Goal: Task Accomplishment & Management: Complete application form

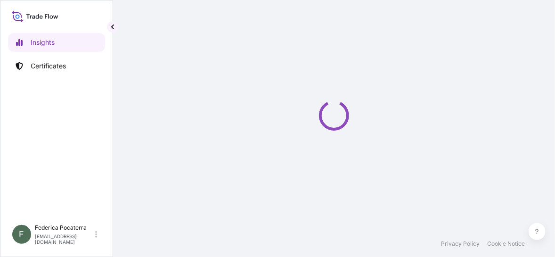
select select "2025"
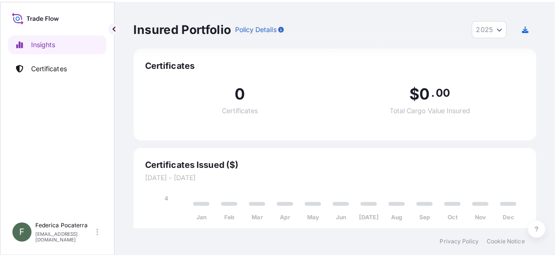
scroll to position [13, 0]
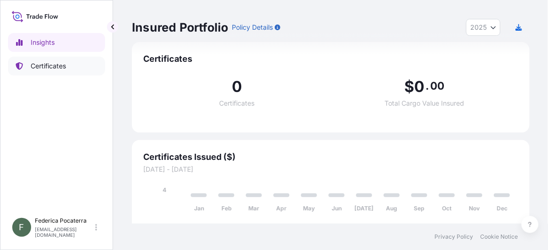
click at [52, 68] on p "Certificates" at bounding box center [48, 65] width 35 height 9
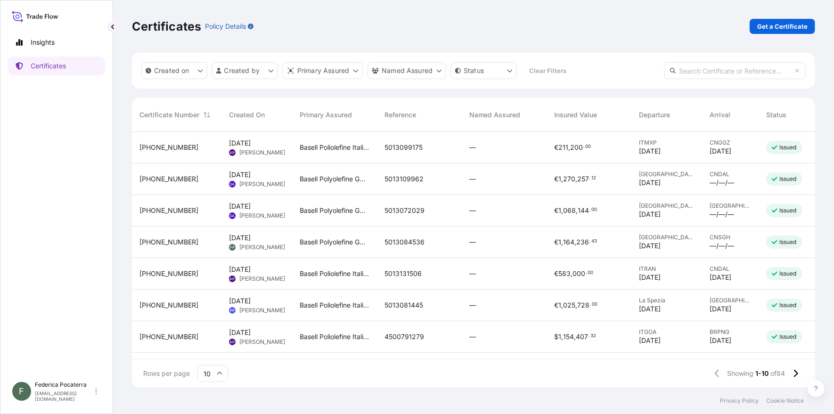
scroll to position [254, 677]
click at [555, 30] on p "Get a Certificate" at bounding box center [783, 26] width 50 height 9
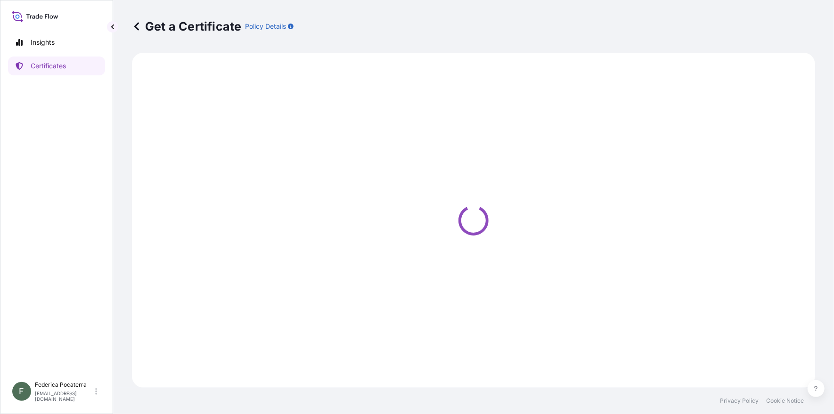
select select "Sea"
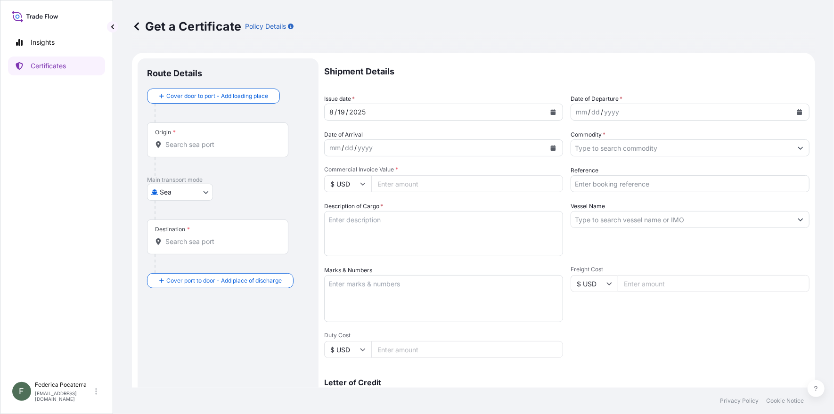
click at [212, 146] on input "Origin *" at bounding box center [220, 144] width 111 height 9
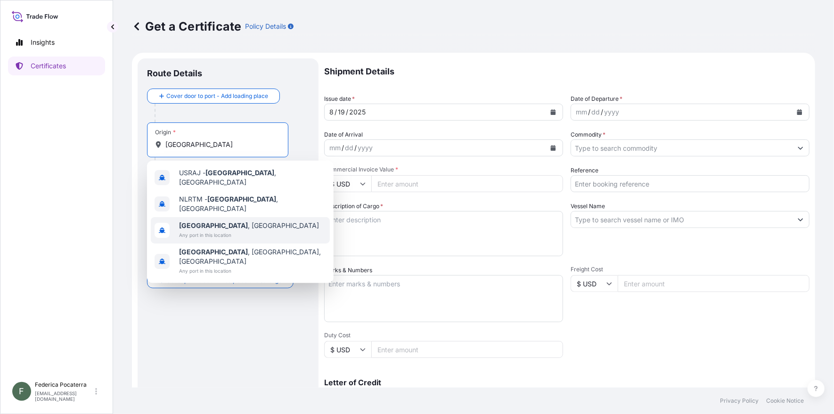
click at [215, 221] on span "[GEOGRAPHIC_DATA] , [GEOGRAPHIC_DATA]" at bounding box center [249, 225] width 140 height 9
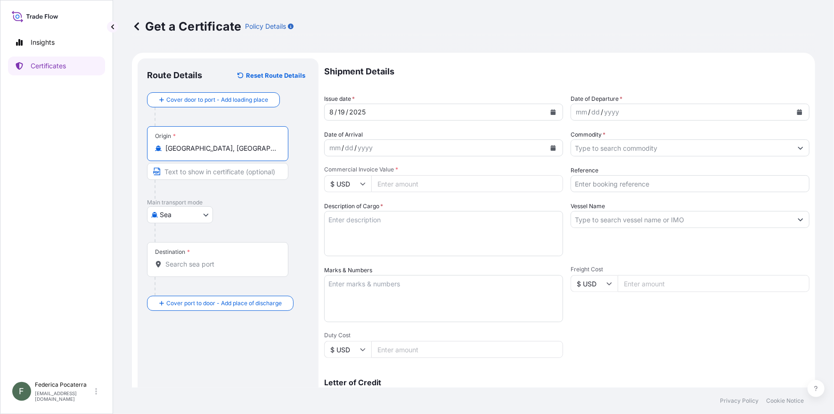
type input "[GEOGRAPHIC_DATA], [GEOGRAPHIC_DATA]"
click at [195, 173] on input "Text to appear on certificate" at bounding box center [217, 171] width 141 height 17
type input "[GEOGRAPHIC_DATA]"
click at [196, 256] on input "Destination *" at bounding box center [220, 264] width 111 height 9
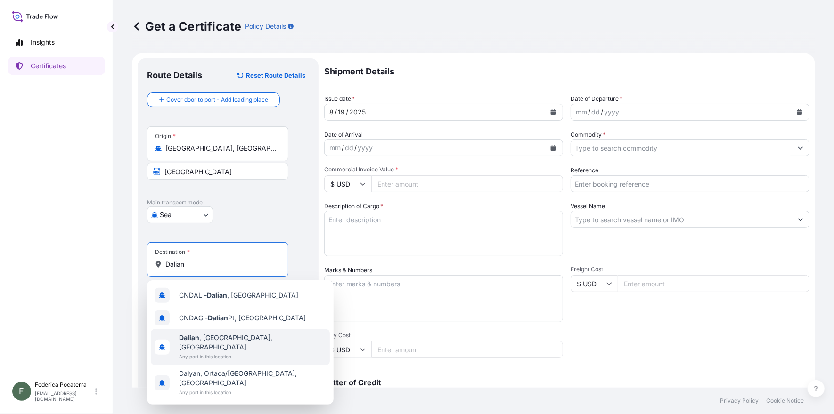
click at [211, 256] on span "Any port in this location" at bounding box center [252, 356] width 147 height 9
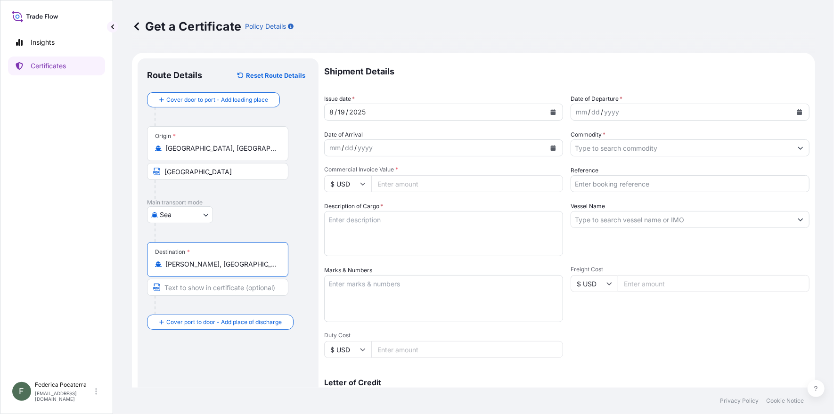
type input "[PERSON_NAME], [GEOGRAPHIC_DATA], [GEOGRAPHIC_DATA]"
drag, startPoint x: 202, startPoint y: 173, endPoint x: 163, endPoint y: 173, distance: 39.1
click at [163, 173] on input "[GEOGRAPHIC_DATA]" at bounding box center [217, 171] width 141 height 17
click at [201, 256] on input "Text to appear on certificate" at bounding box center [217, 287] width 141 height 17
type input "Dalian"
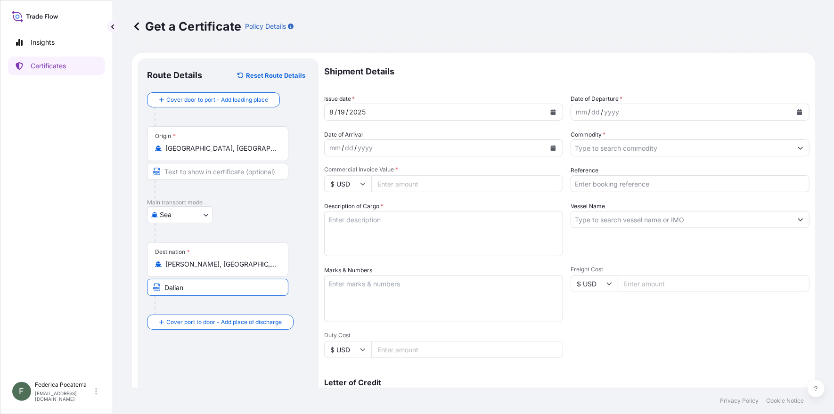
click at [173, 256] on div "Route Details Reset Route Details Cover door to port - Add loading place Place …" at bounding box center [228, 296] width 162 height 457
click at [551, 112] on icon "Calendar" at bounding box center [553, 112] width 5 height 6
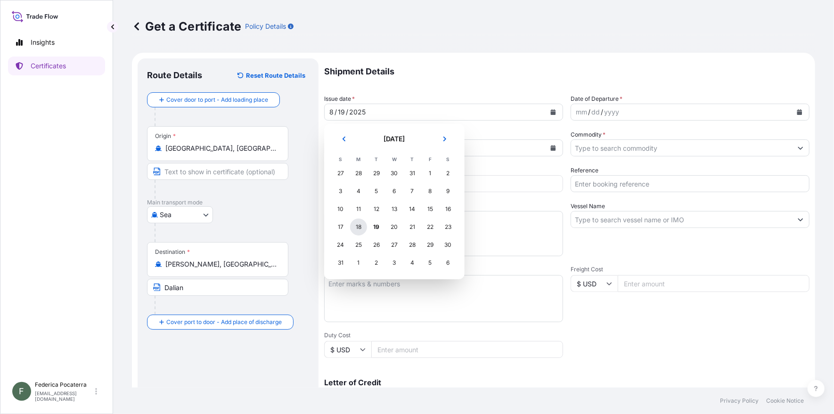
click at [361, 228] on div "18" at bounding box center [358, 227] width 17 height 17
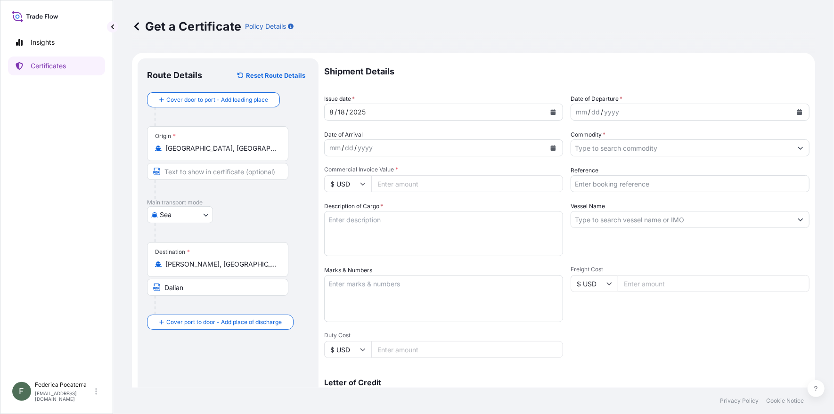
click at [361, 183] on icon at bounding box center [363, 184] width 6 height 6
click at [353, 205] on div "€ EUR" at bounding box center [348, 210] width 40 height 18
type input "€ EUR"
click at [396, 186] on input "Commercial Invoice Value *" at bounding box center [468, 183] width 192 height 17
paste input "1.04"
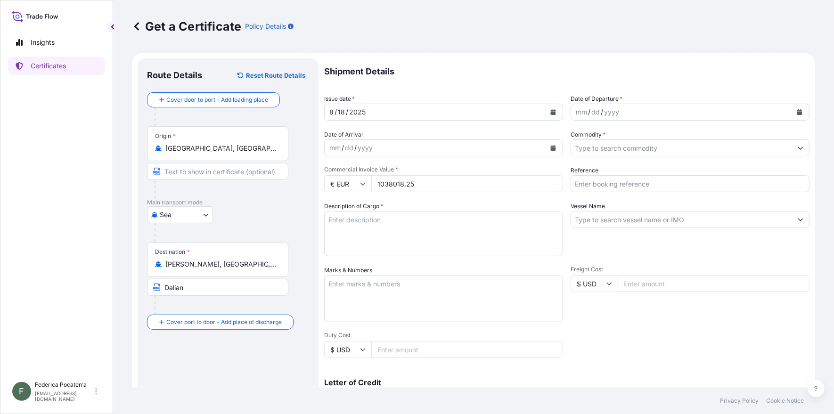
type input "1038018.25"
click at [375, 218] on textarea "Description of Cargo *" at bounding box center [443, 233] width 239 height 45
click at [336, 221] on textarea "Description of Cargo *" at bounding box center [443, 233] width 239 height 45
click at [413, 219] on textarea "1X40' CONTAINER" at bounding box center [443, 233] width 239 height 45
paste textarea "UACU8481403"
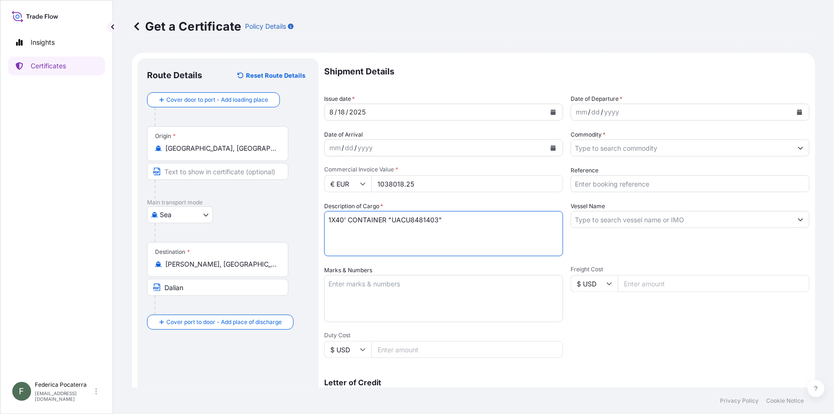
click at [453, 220] on textarea "1X40' CONTAINER "UACU8481403"" at bounding box center [443, 233] width 239 height 45
click at [525, 223] on textarea "1X40' CONTAINER "UACU8481403" SAID TO CONTAIN N°" at bounding box center [443, 233] width 239 height 45
click at [363, 225] on textarea "1X40' CONTAINER "UACU8481403" SAID TO CONTAIN N°78 STEEL DRUMS" at bounding box center [443, 233] width 239 height 45
click at [492, 233] on textarea "1X40' CONTAINER "UACU8481403" SAID TO CONTAIN N°78 STEEL DRUMS OF Z 501 AVANT C…" at bounding box center [443, 233] width 239 height 45
paste textarea "3.917,05"
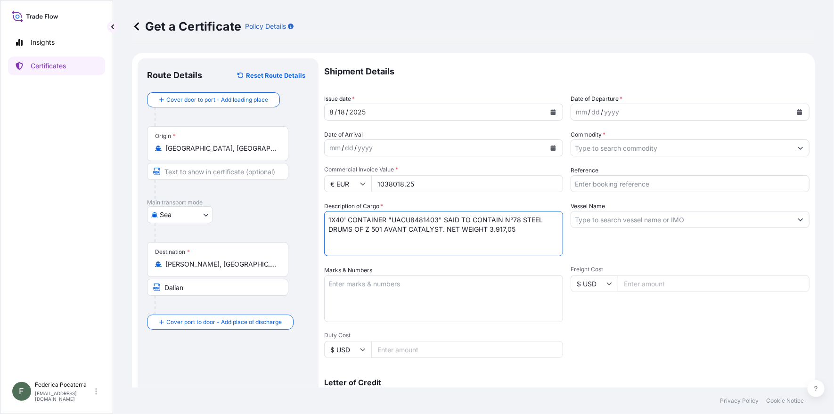
click at [494, 227] on textarea "1X40' CONTAINER "UACU8481403" SAID TO CONTAIN N°78 STEEL DRUMS OF Z 501 AVANT C…" at bounding box center [443, 233] width 239 height 45
click at [504, 230] on textarea "1X40' CONTAINER "UACU8481403" SAID TO CONTAIN N°78 STEEL DRUMS OF Z 501 AVANT C…" at bounding box center [443, 233] width 239 height 45
type textarea "1X40' CONTAINER "UACU8481403" SAID TO CONTAIN N°78 STEEL DRUMS OF Z 501 AVANT C…"
click at [405, 185] on input "1038018.25" at bounding box center [468, 183] width 192 height 17
type input "1038018.25"
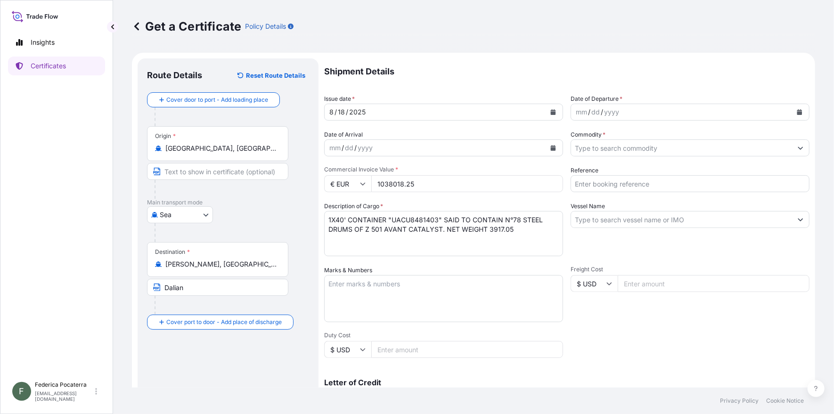
click at [428, 184] on input "1038018.25" at bounding box center [468, 183] width 192 height 17
click at [555, 110] on button "Calendar" at bounding box center [800, 112] width 15 height 15
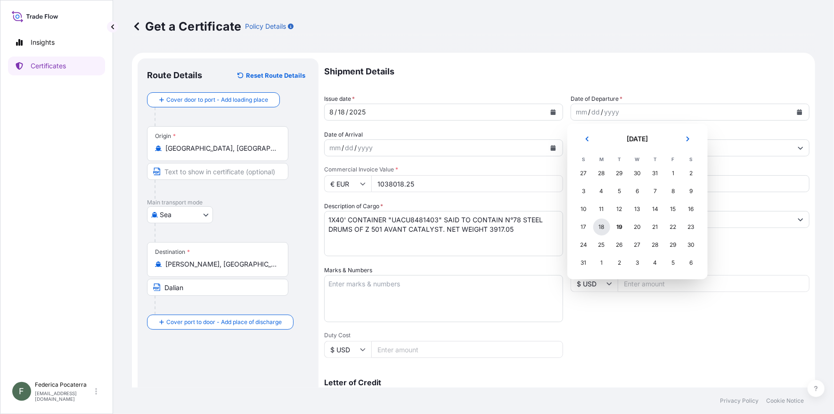
click at [555, 229] on div "18" at bounding box center [602, 227] width 17 height 17
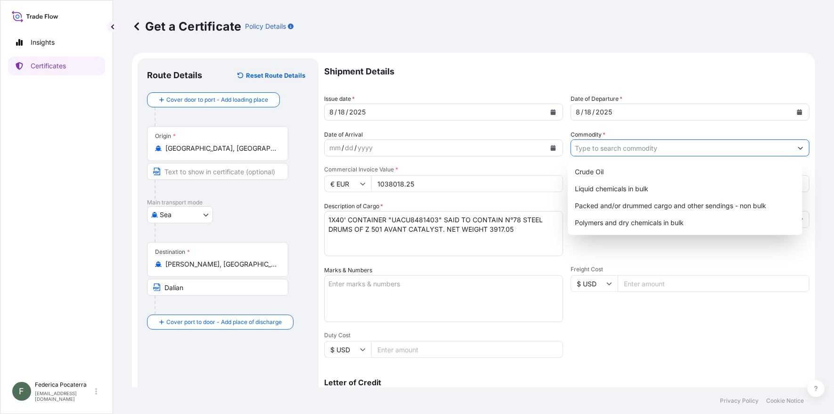
click at [555, 148] on input "Commodity *" at bounding box center [681, 148] width 221 height 17
click at [555, 148] on button "Show suggestions" at bounding box center [801, 148] width 17 height 17
click at [555, 204] on div "Packed and/or drummed cargo and other sendings - non bulk" at bounding box center [685, 206] width 227 height 17
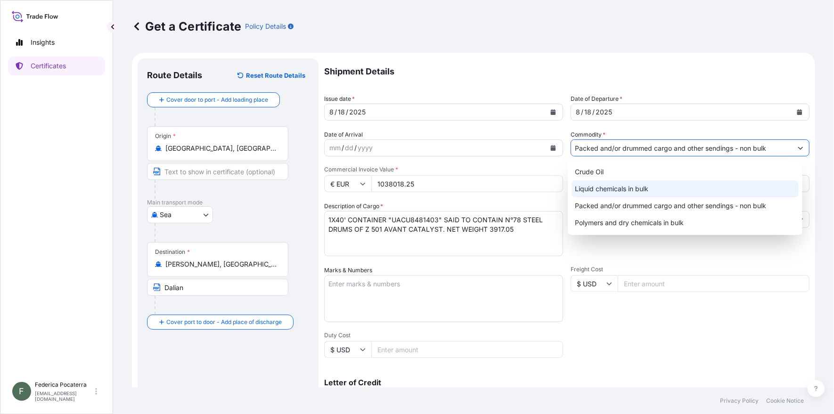
click at [555, 183] on div "Liquid chemicals in bulk" at bounding box center [685, 189] width 227 height 17
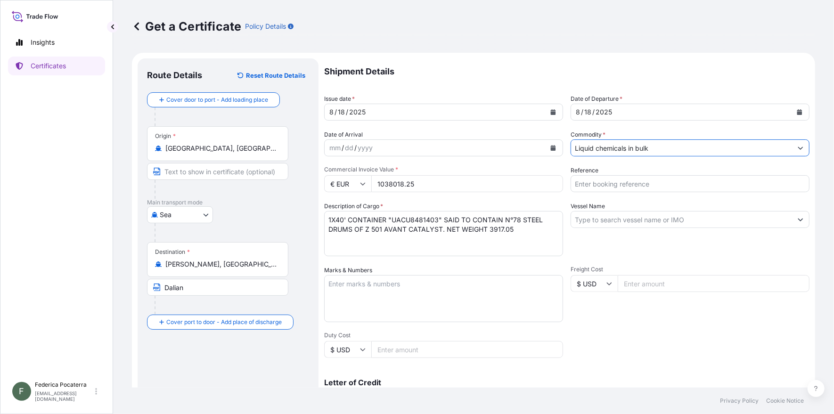
paste input "5013175061"
drag, startPoint x: 691, startPoint y: 147, endPoint x: 647, endPoint y: 152, distance: 44.2
click at [555, 152] on input "Liquid chemicals in bulk5013175061" at bounding box center [681, 148] width 221 height 17
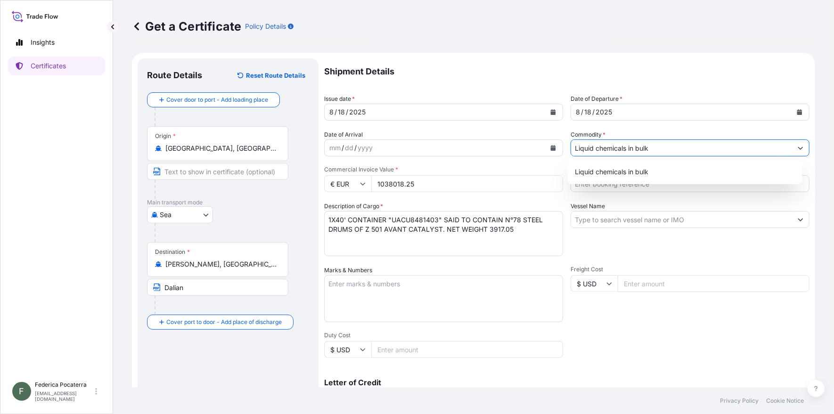
click at [555, 149] on icon "Show suggestions" at bounding box center [801, 148] width 6 height 6
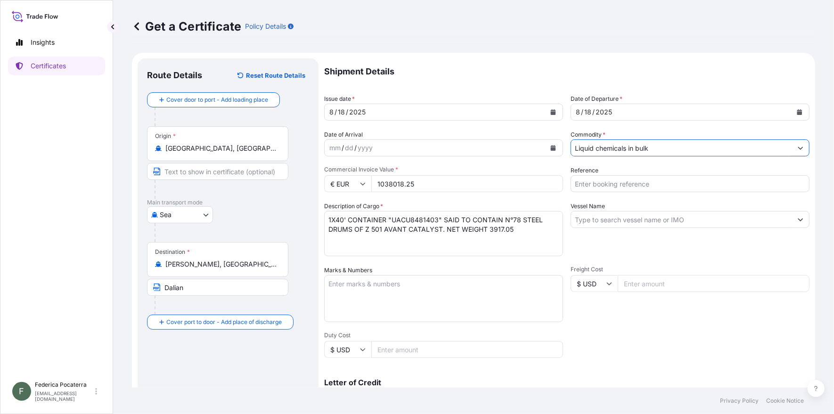
click at [555, 149] on icon "Show suggestions" at bounding box center [801, 148] width 5 height 3
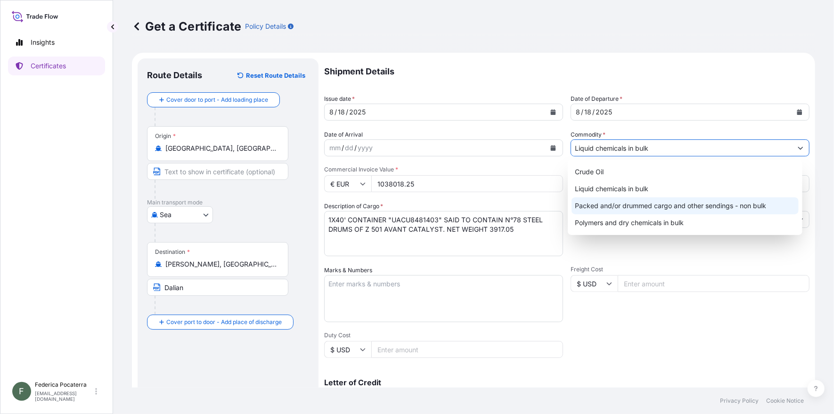
click at [555, 206] on div "Packed and/or drummed cargo and other sendings - non bulk" at bounding box center [685, 206] width 227 height 17
type input "Packed and/or drummed cargo and other sendings - non bulk"
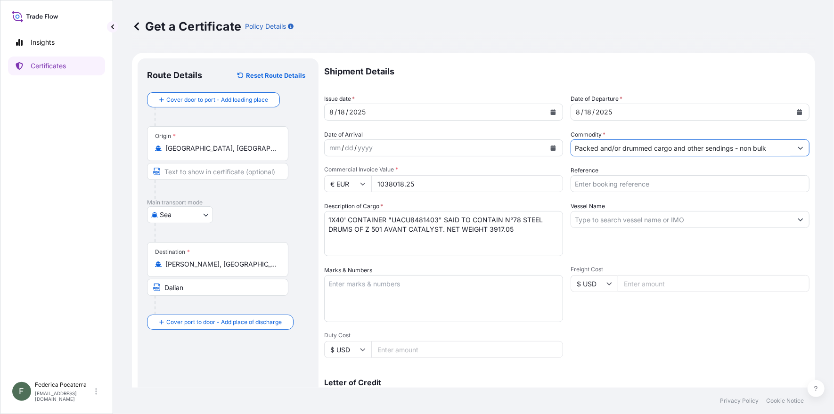
click at [555, 189] on input "Reference" at bounding box center [690, 183] width 239 height 17
paste input "5013175061"
type input "5013175061"
click at [555, 217] on input "Vessel Name" at bounding box center [681, 219] width 221 height 17
click at [555, 221] on input "Vessel Name" at bounding box center [681, 219] width 221 height 17
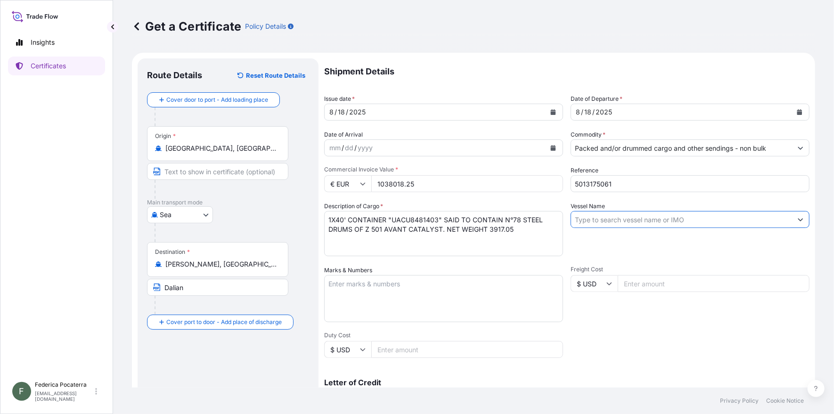
paste input "[PERSON_NAME]"
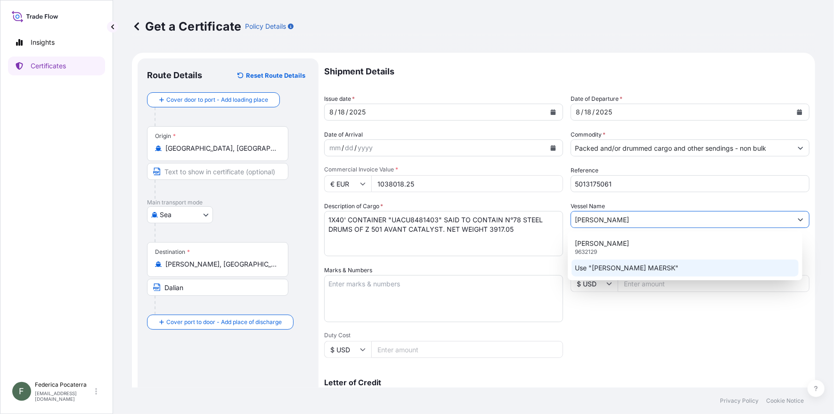
click at [555, 256] on p "Use "[PERSON_NAME] MAERSK"" at bounding box center [628, 268] width 104 height 9
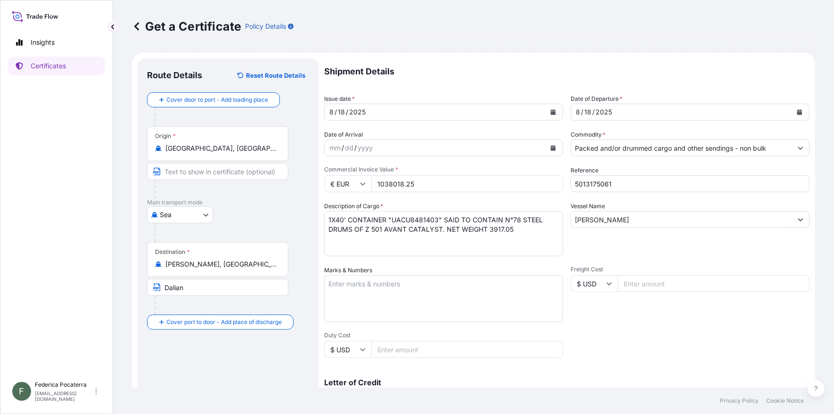
click at [555, 220] on input "[PERSON_NAME]" at bounding box center [681, 219] width 221 height 17
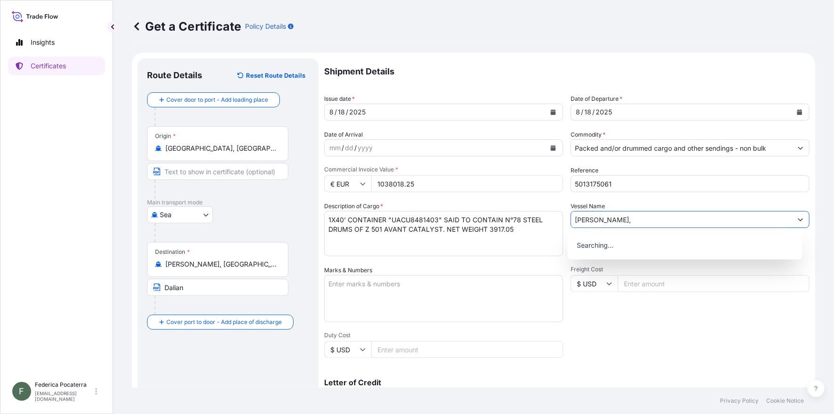
paste input "532E"
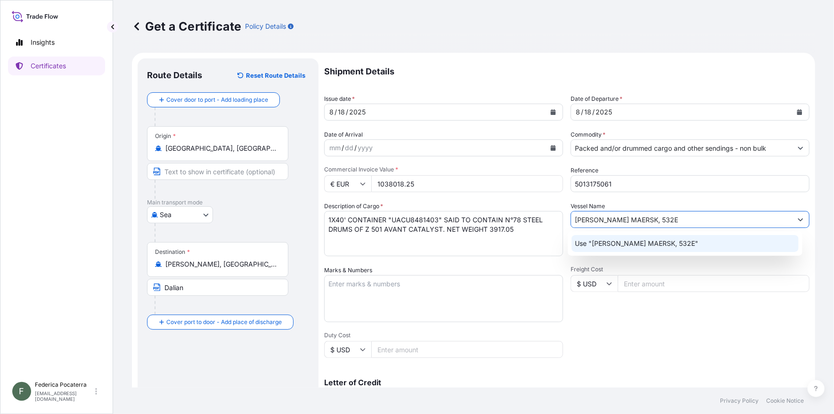
click at [555, 244] on p "Use "[PERSON_NAME] MAERSK, 532E"" at bounding box center [638, 243] width 124 height 9
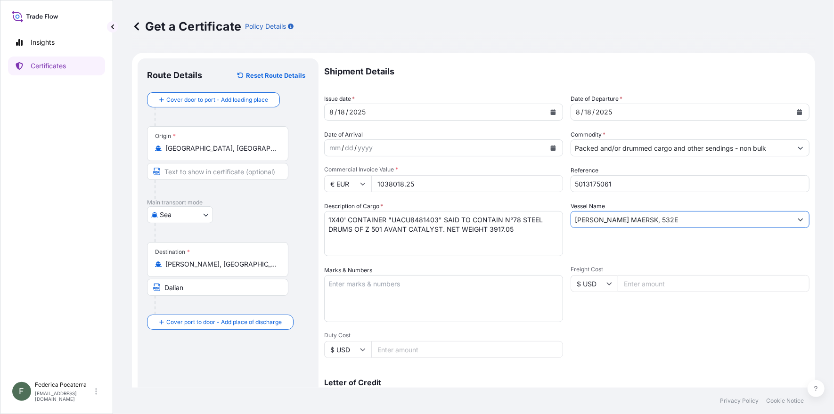
type input "[PERSON_NAME] MAERSK, 532E"
click at [354, 256] on textarea "Marks & Numbers" at bounding box center [443, 298] width 239 height 47
click at [382, 256] on textarea "Marks & Numbers" at bounding box center [443, 298] width 239 height 47
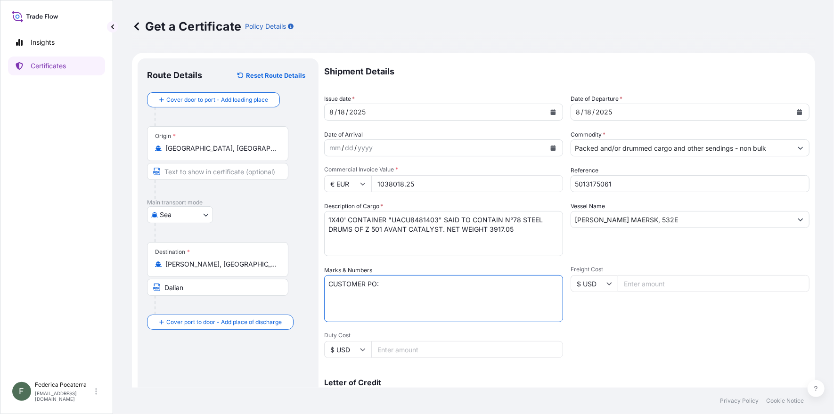
paste textarea "ABEIE2025-0707.FS"
click at [340, 256] on textarea "CUSTOMER PO: ABEIE2025-0707.FS" at bounding box center [443, 298] width 239 height 47
click at [450, 256] on textarea "CUSTOMER PO: ABEIE2025-0707.FS" at bounding box center [443, 298] width 239 height 47
paste textarea "FREIGHT PREPAID"
type textarea "CUSTOMER PO: ABEIE2025-0707.FS FREIGHT PREPAID"
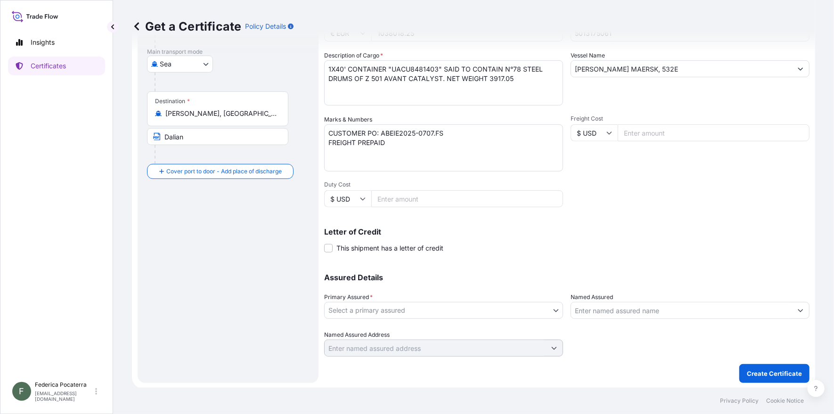
scroll to position [151, 0]
click at [553, 256] on body "Insights Certificates F [PERSON_NAME] [EMAIL_ADDRESS][DOMAIN_NAME] Get a Certif…" at bounding box center [417, 207] width 834 height 414
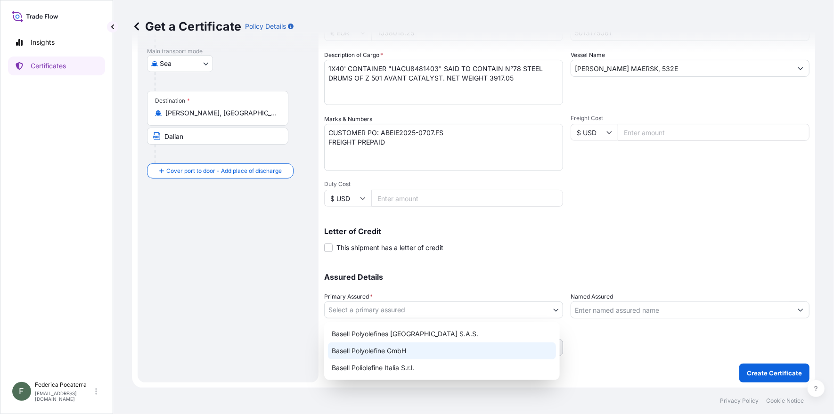
click at [399, 256] on div "Basell Polyolefine GmbH" at bounding box center [442, 351] width 228 height 17
select select "32037"
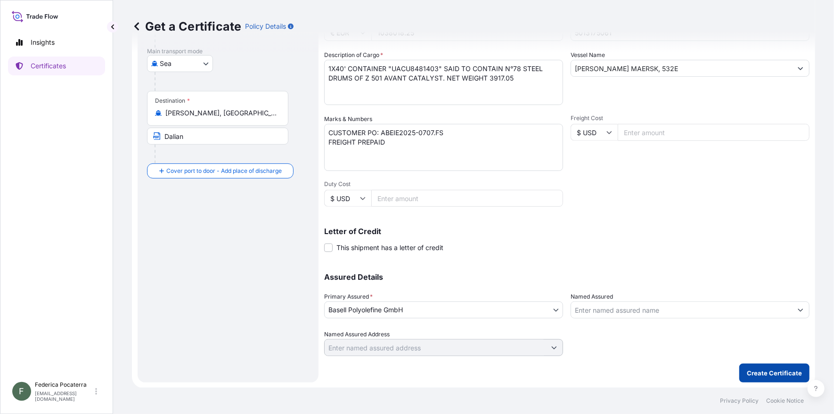
click at [555, 256] on p "Create Certificate" at bounding box center [774, 373] width 55 height 9
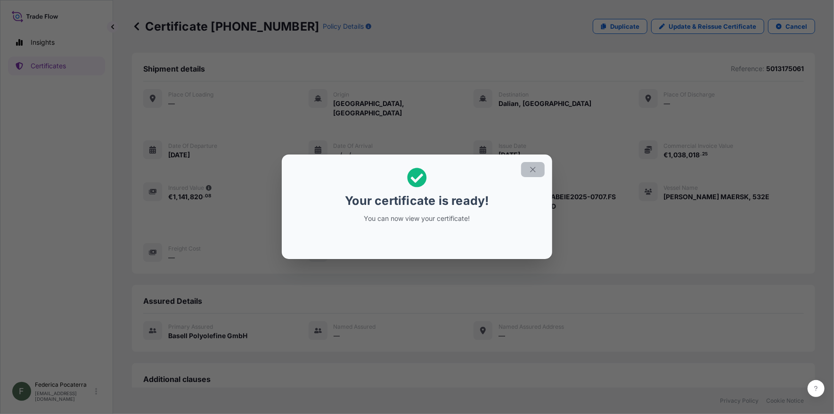
click at [536, 166] on icon "button" at bounding box center [533, 169] width 8 height 8
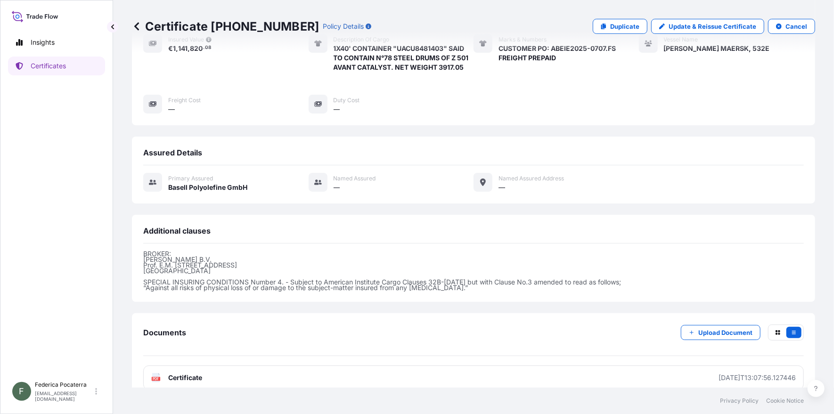
scroll to position [152, 0]
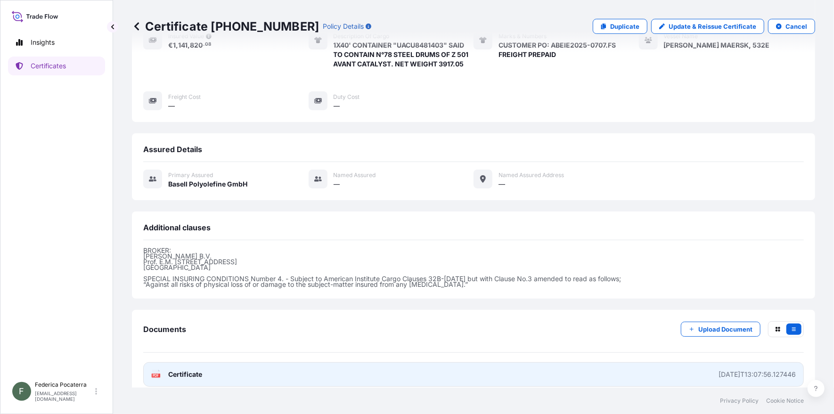
click at [179, 256] on span "Certificate" at bounding box center [185, 374] width 34 height 9
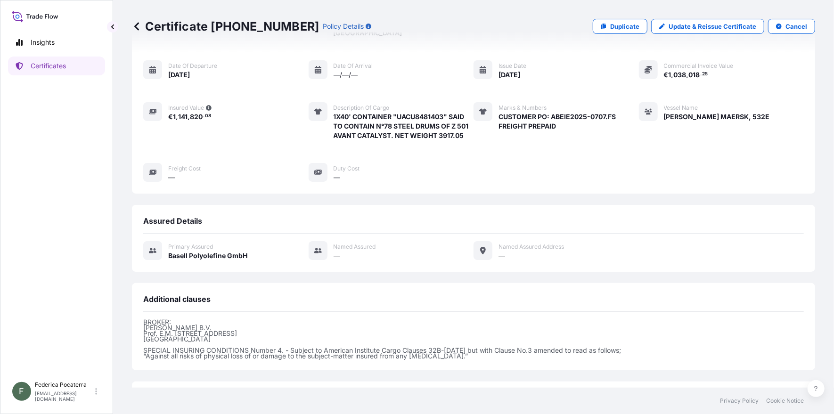
scroll to position [0, 0]
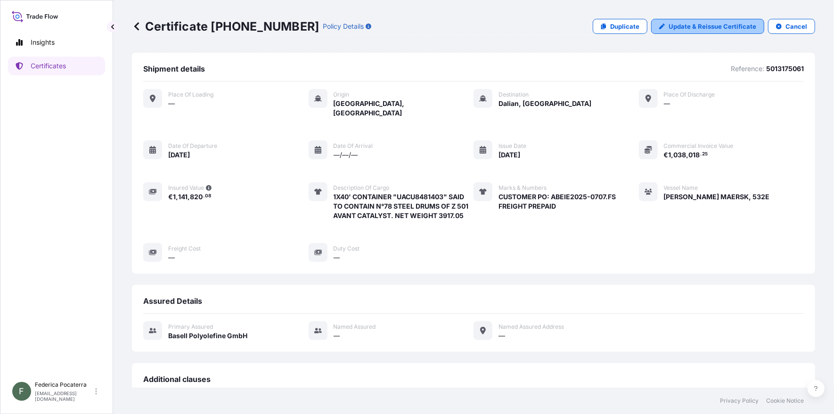
click at [555, 26] on p "Update & Reissue Certificate" at bounding box center [713, 26] width 88 height 9
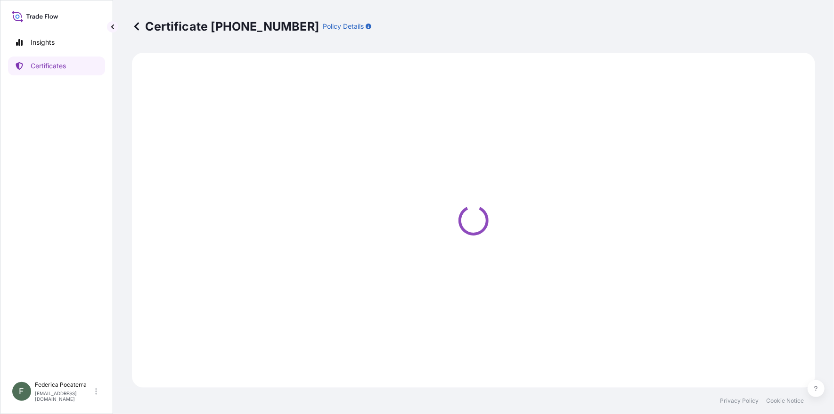
select select "Sea"
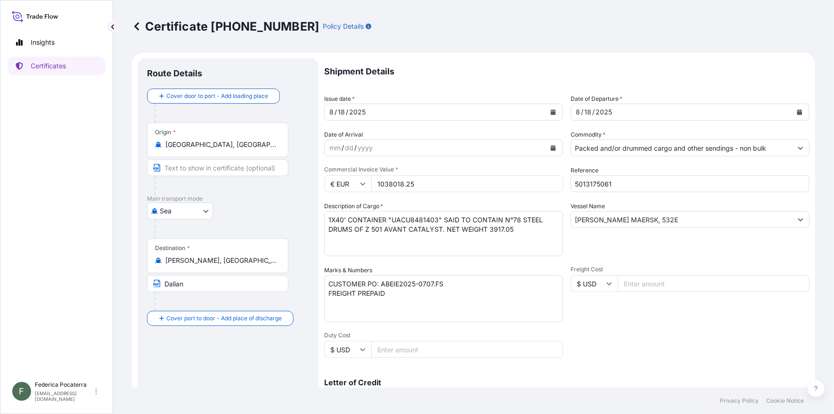
select select "32037"
click at [187, 256] on input "Dalian" at bounding box center [217, 283] width 141 height 17
type input "Dalian, [GEOGRAPHIC_DATA]"
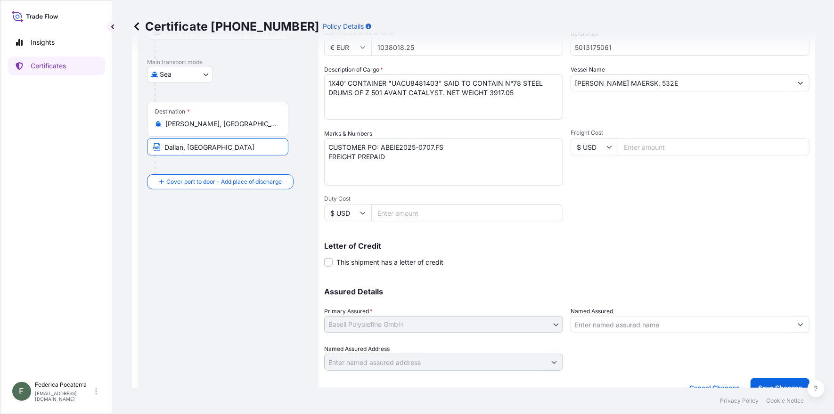
scroll to position [151, 0]
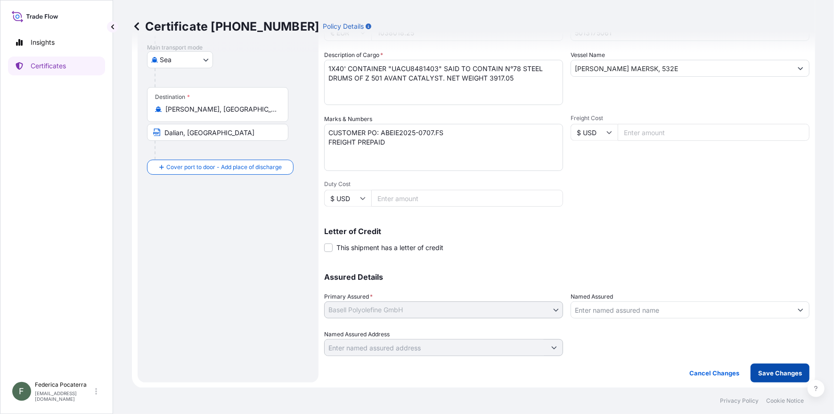
click at [555, 256] on p "Save Changes" at bounding box center [781, 373] width 44 height 9
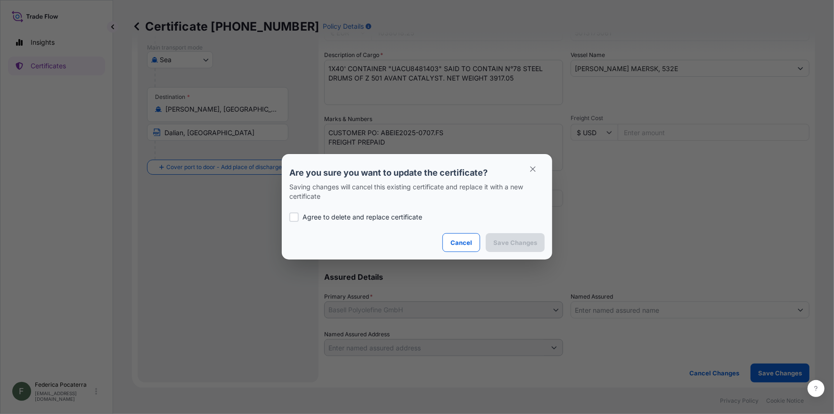
click at [293, 218] on div at bounding box center [293, 217] width 9 height 9
checkbox input "true"
click at [516, 247] on p "Save Changes" at bounding box center [516, 242] width 44 height 9
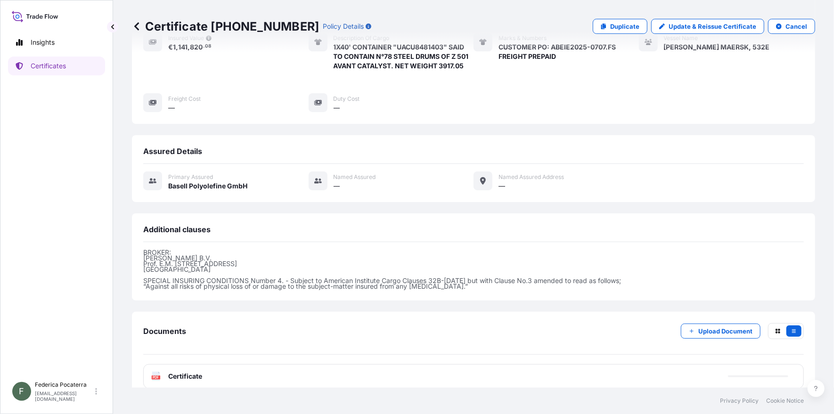
scroll to position [152, 0]
click at [169, 256] on span "Certificate" at bounding box center [185, 374] width 34 height 9
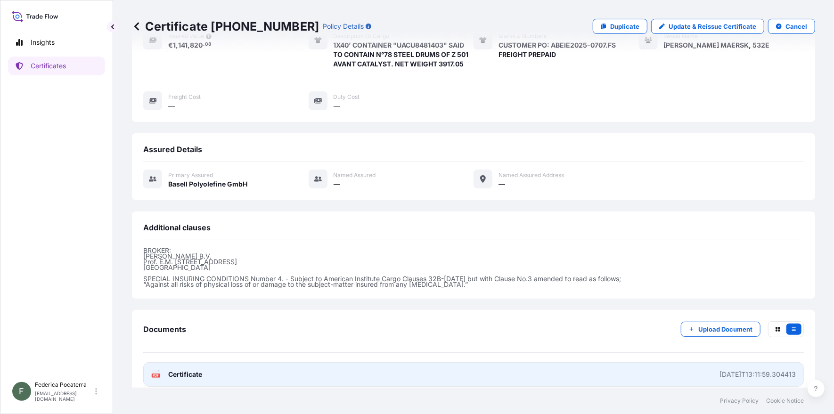
click at [185, 256] on span "Certificate" at bounding box center [185, 374] width 34 height 9
